Goal: Task Accomplishment & Management: Use online tool/utility

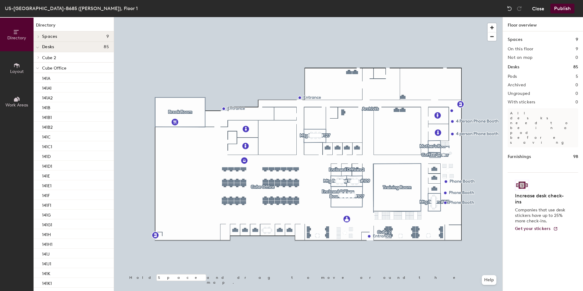
click at [535, 8] on button "Close" at bounding box center [538, 9] width 12 height 10
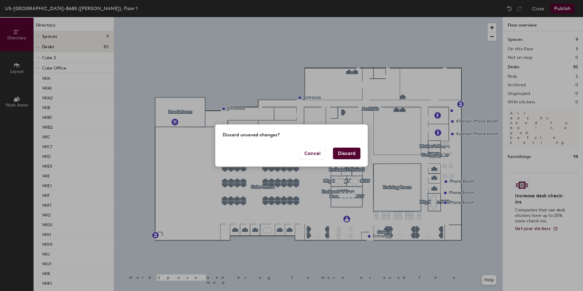
click at [350, 153] on button "Discard" at bounding box center [346, 153] width 27 height 12
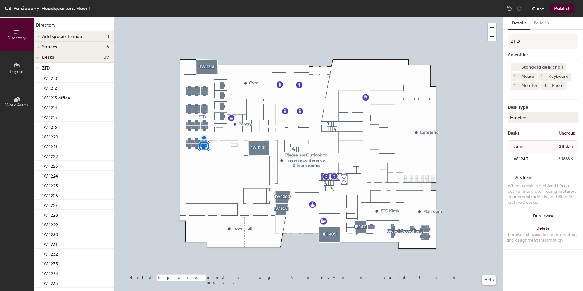
click at [541, 7] on button "Close" at bounding box center [538, 9] width 12 height 10
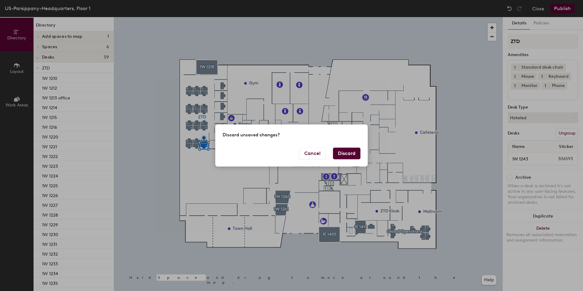
click at [342, 152] on button "Discard" at bounding box center [346, 153] width 27 height 12
